Goal: Navigation & Orientation: Find specific page/section

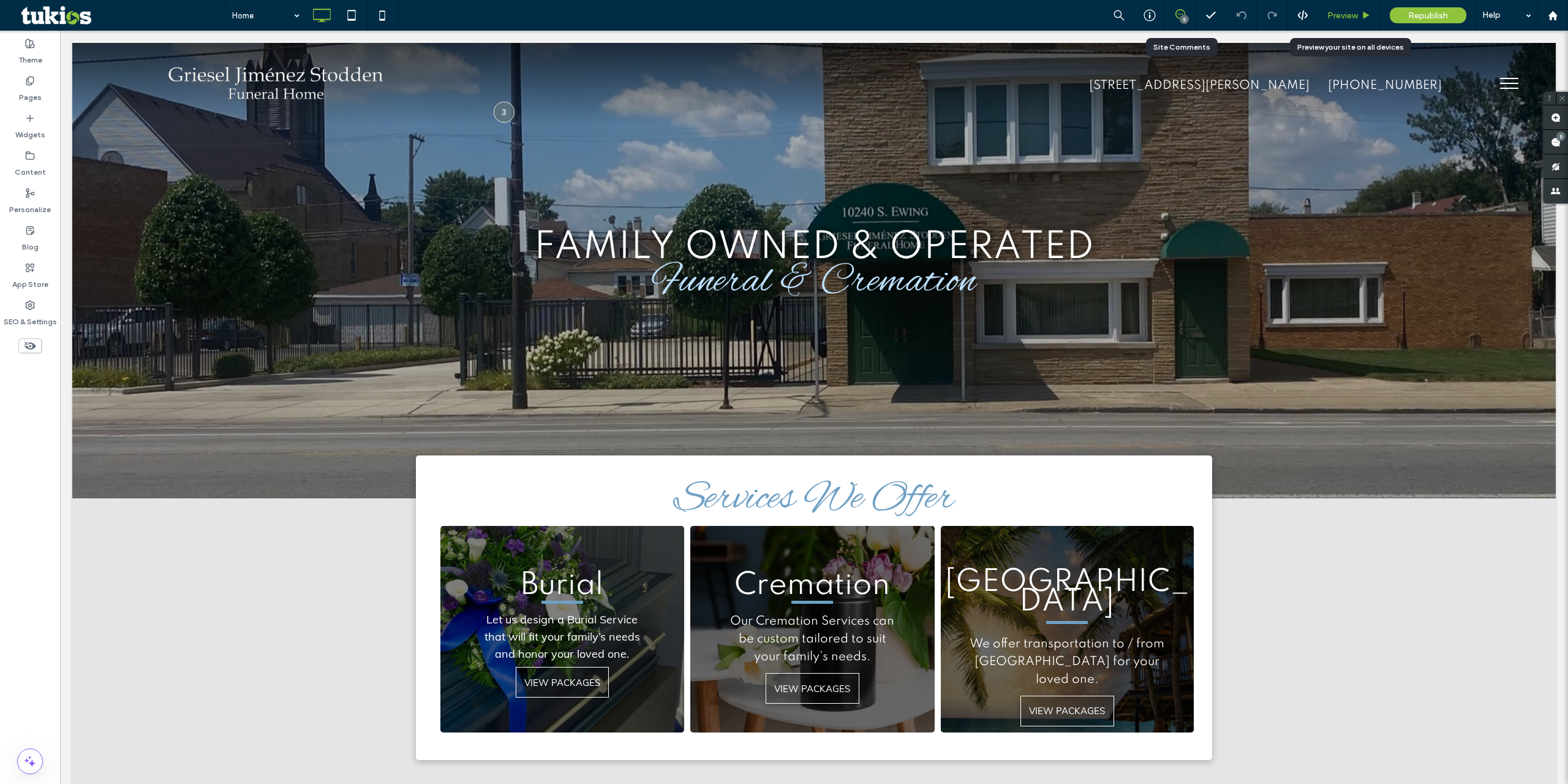
click at [1175, 21] on div "Preview" at bounding box center [1350, 15] width 63 height 31
click at [1175, 12] on span "Preview" at bounding box center [1342, 15] width 31 height 10
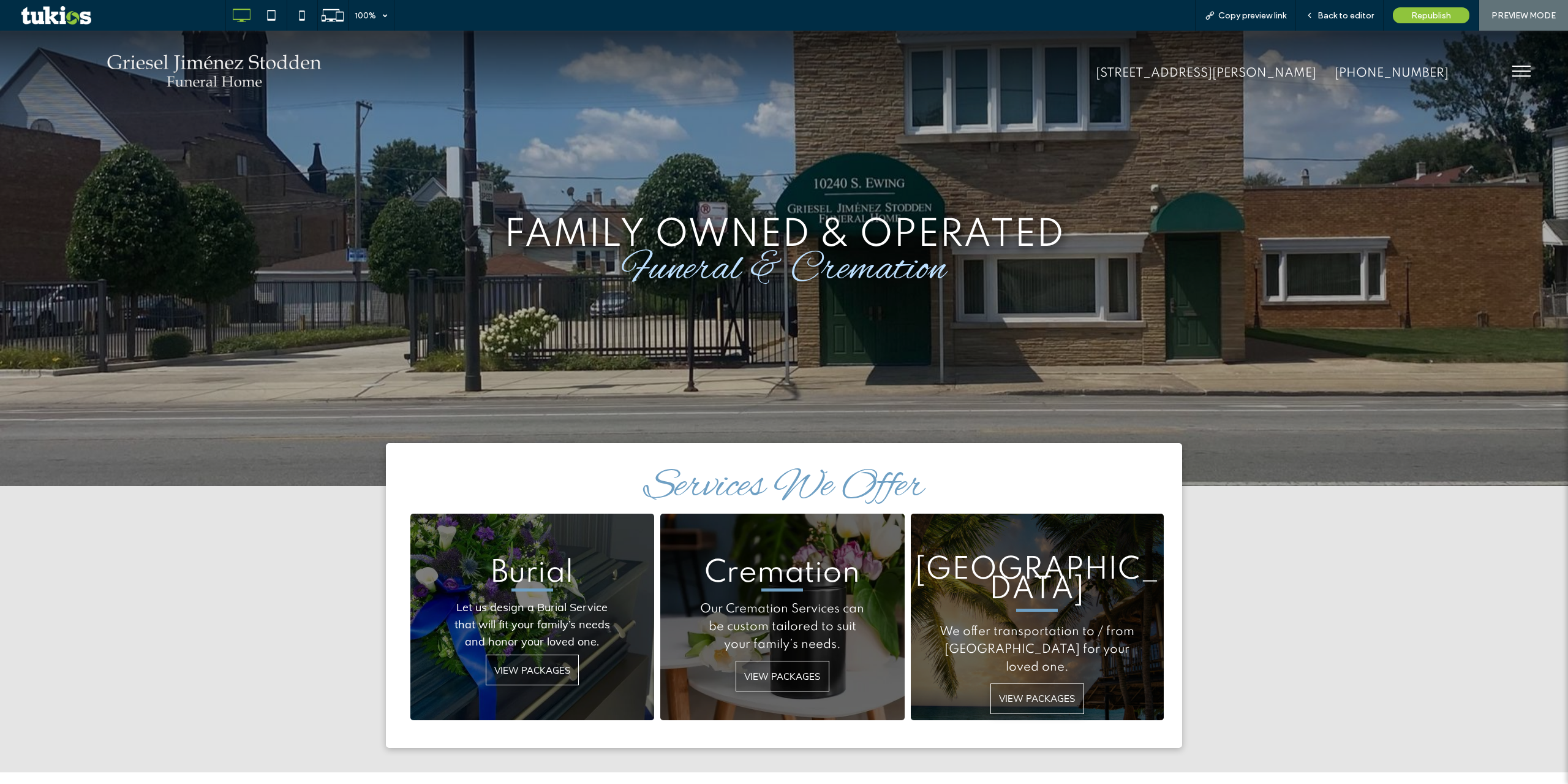
click at [1175, 70] on button "menu" at bounding box center [1521, 71] width 32 height 32
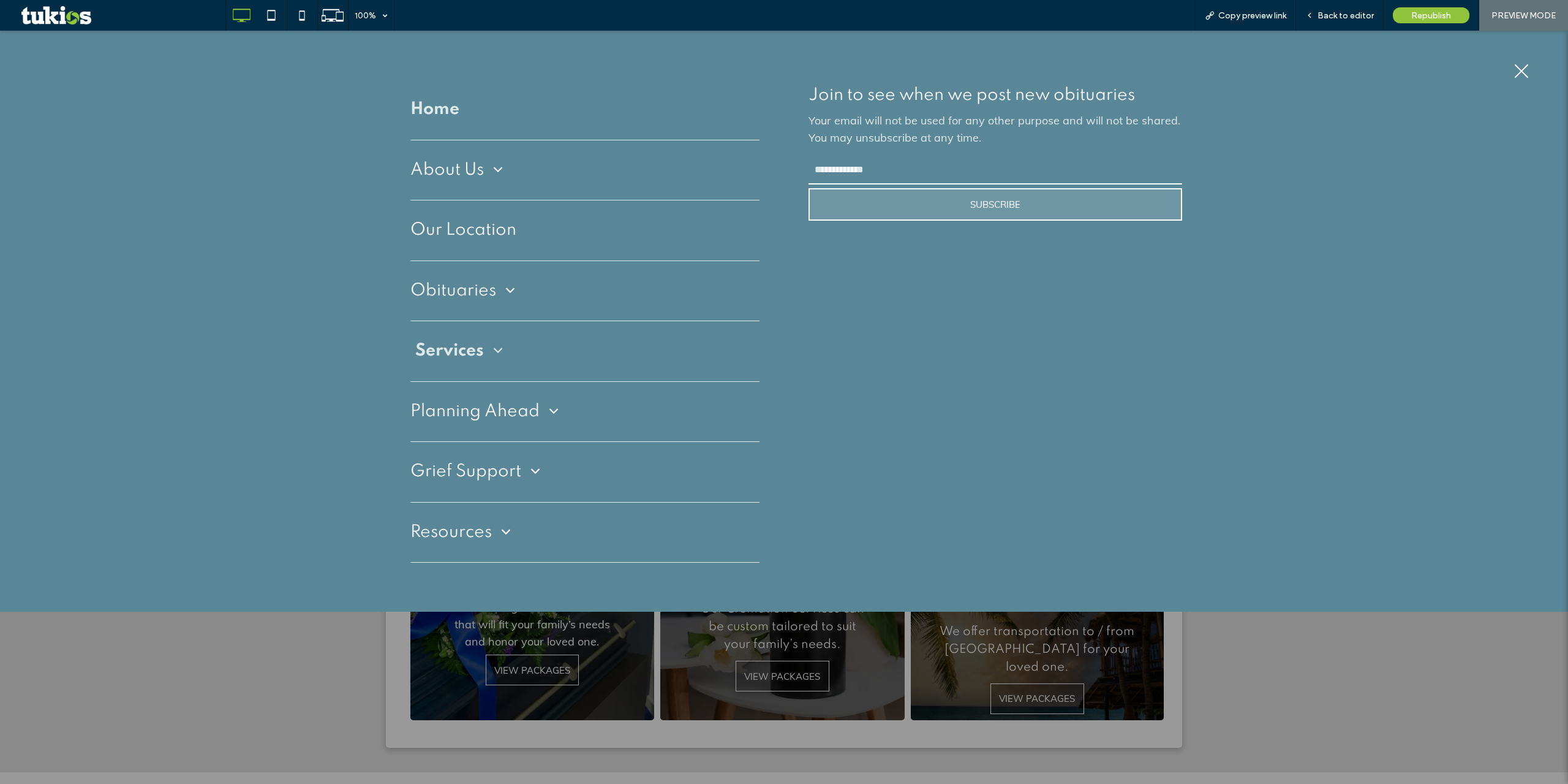
click at [485, 340] on span "Services" at bounding box center [458, 351] width 88 height 23
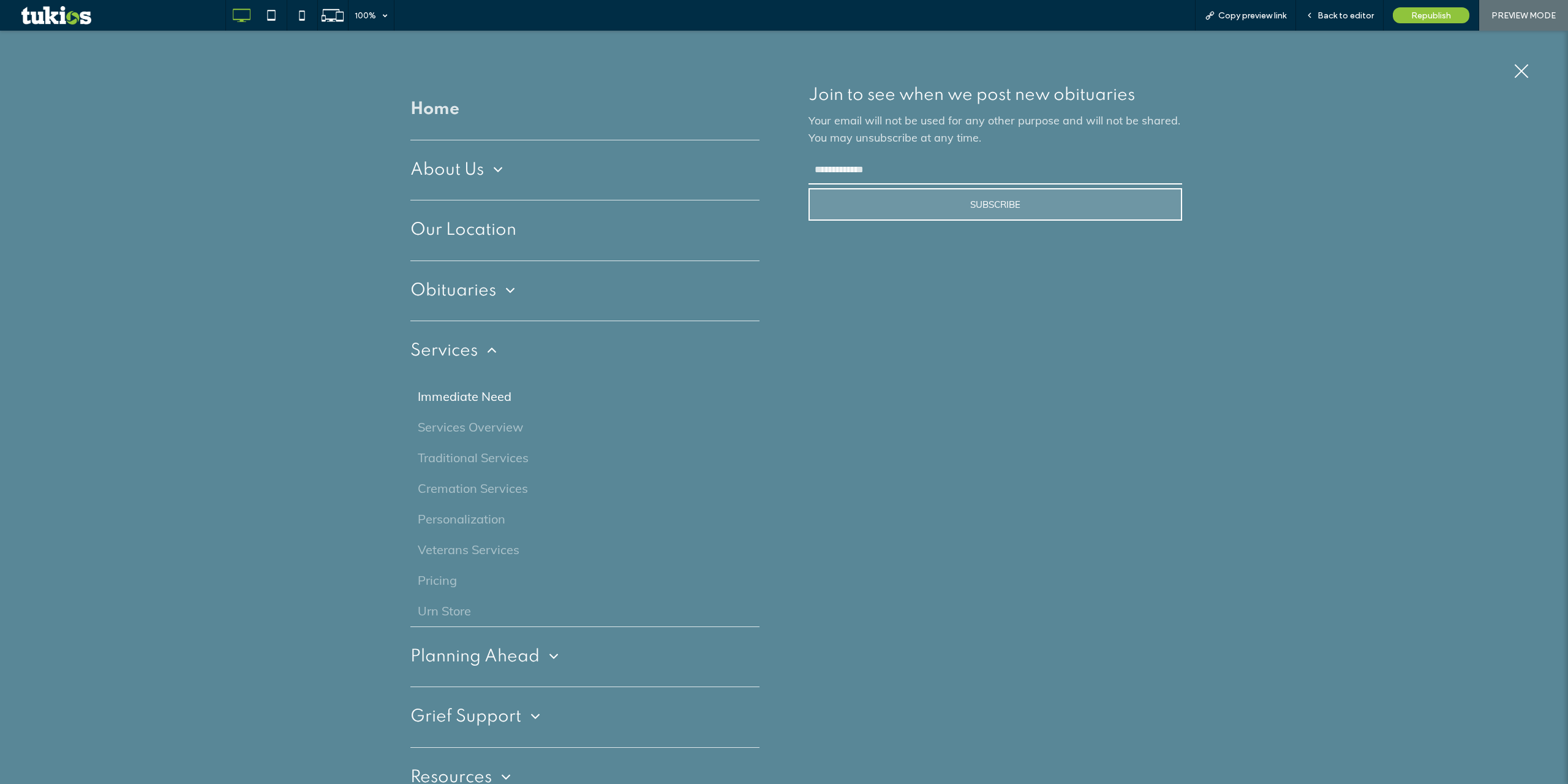
click at [487, 402] on span "Immediate Need" at bounding box center [464, 396] width 94 height 18
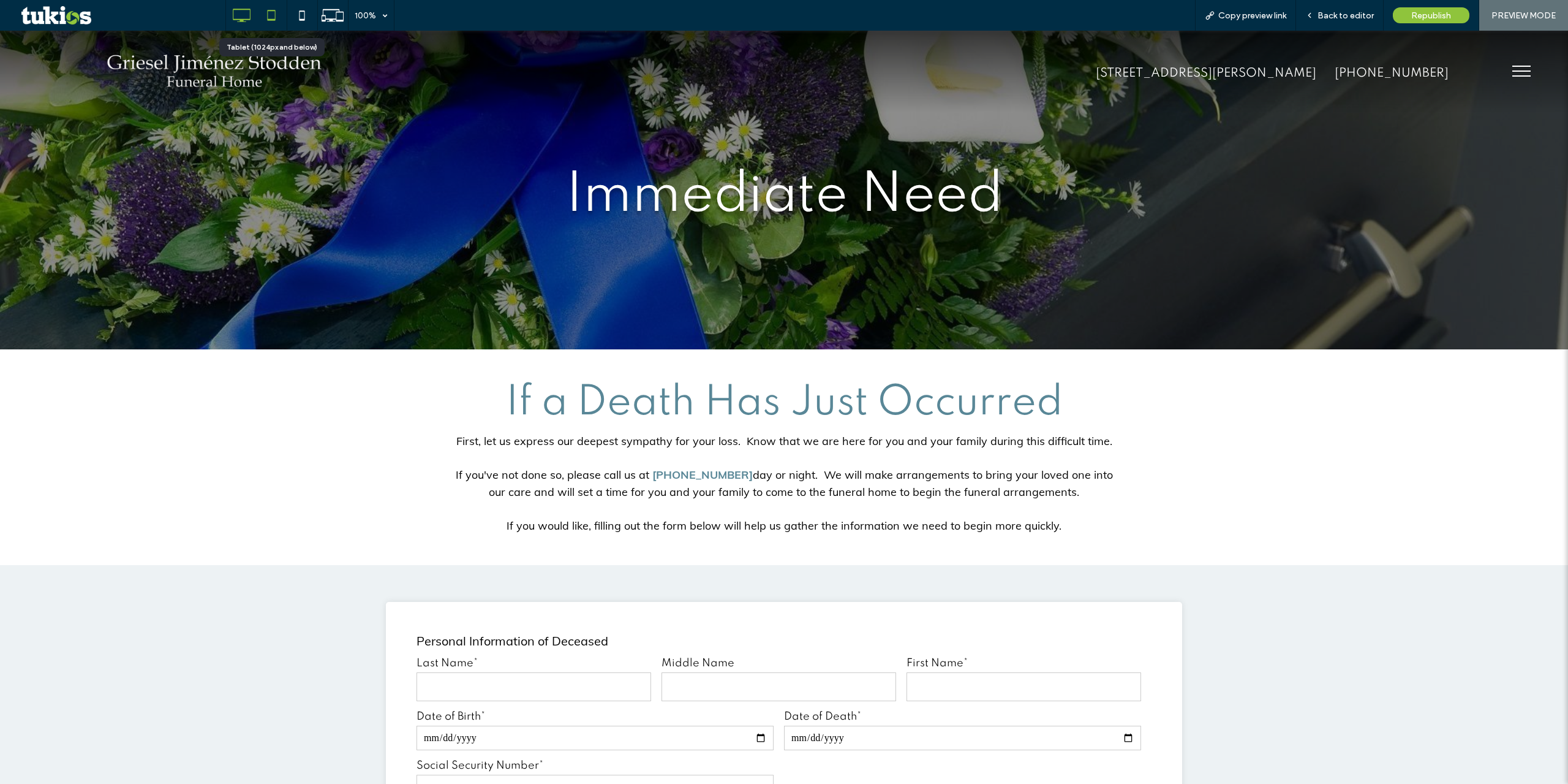
click at [271, 19] on use at bounding box center [271, 14] width 8 height 10
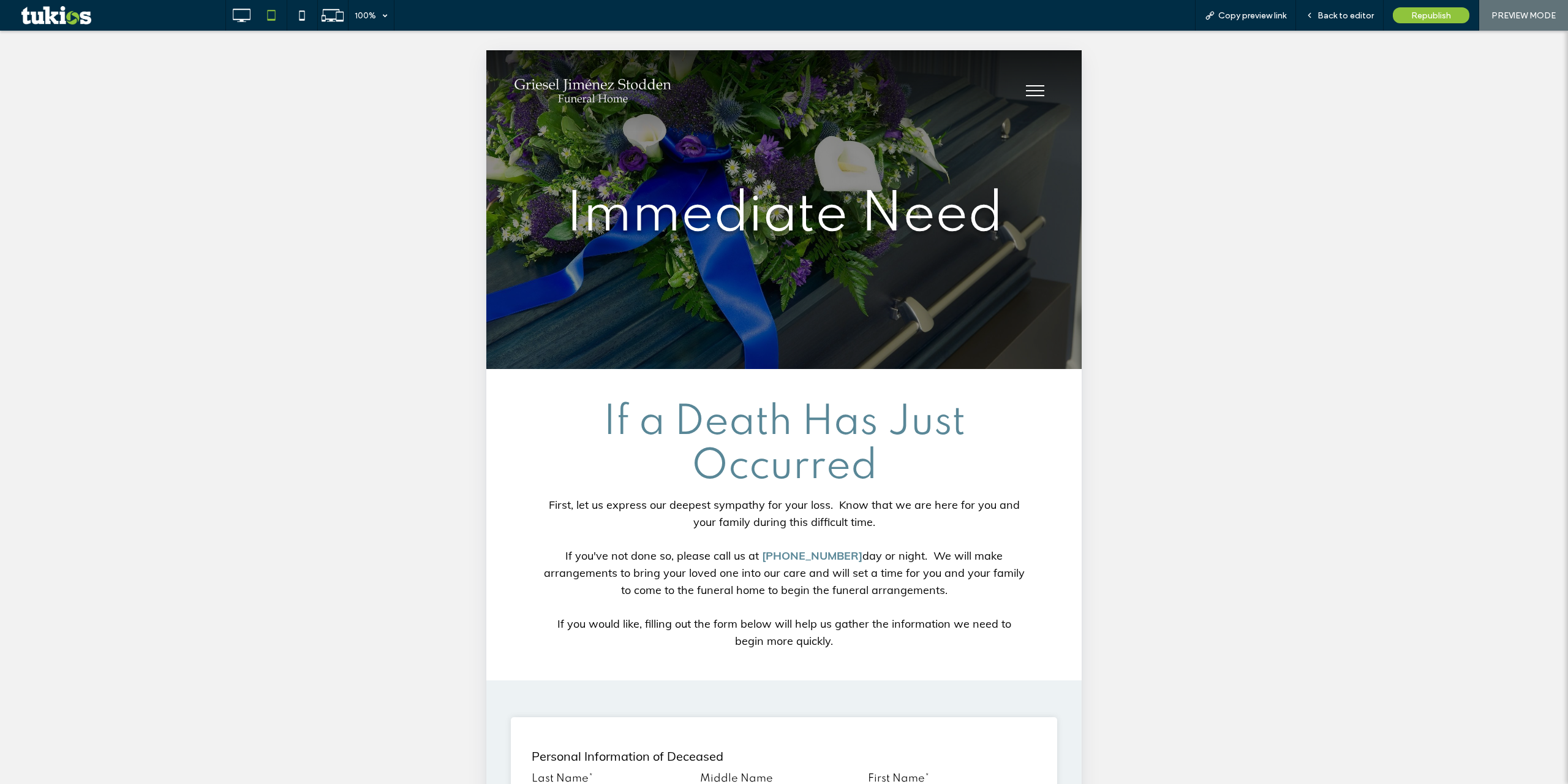
drag, startPoint x: 1423, startPoint y: 172, endPoint x: 1467, endPoint y: 167, distance: 44.3
click at [1175, 172] on div "Unhide? Yes Unhide? Yes Unhide? Yes Unhide? Yes Unhide? Yes Unhide? Yes" at bounding box center [784, 423] width 1568 height 784
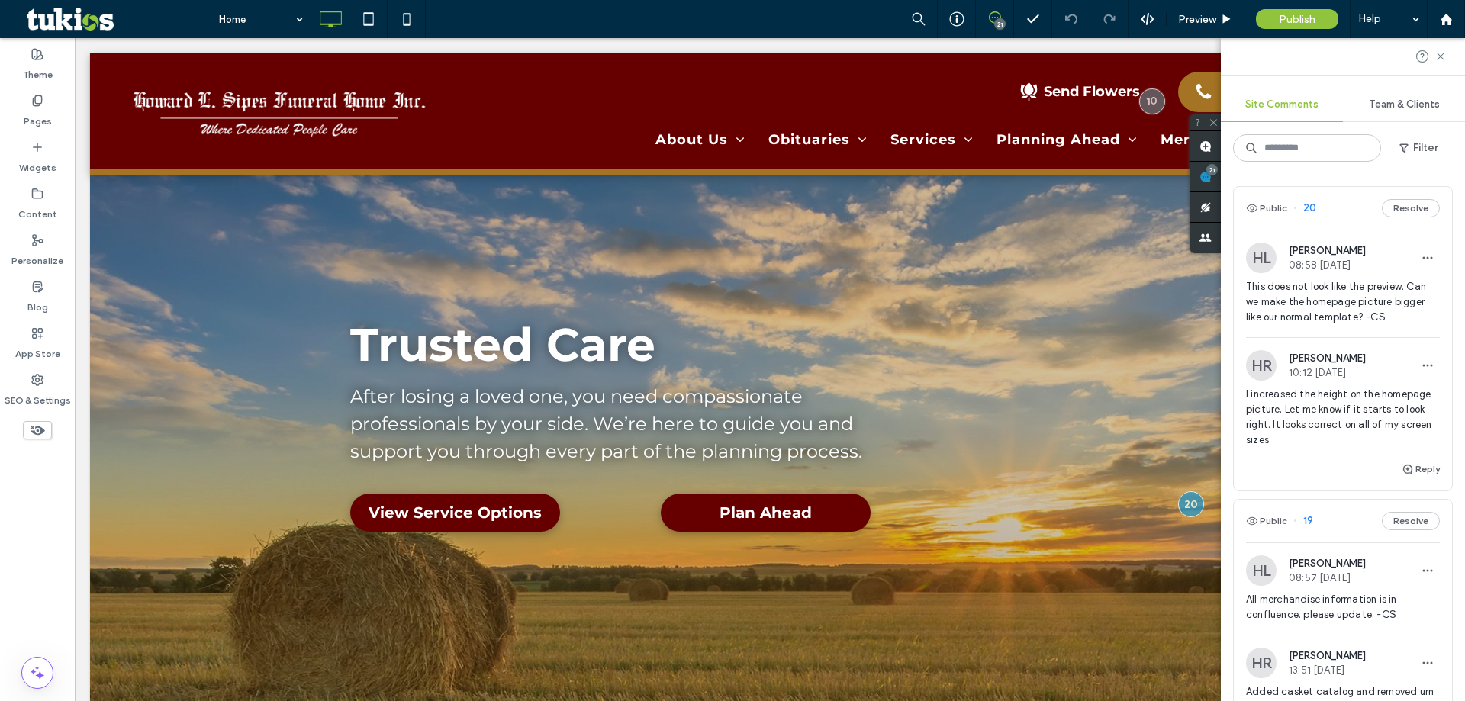
click at [1220, 179] on span at bounding box center [1205, 177] width 31 height 30
click at [1442, 59] on use at bounding box center [1439, 56] width 7 height 7
